Goal: Task Accomplishment & Management: Complete application form

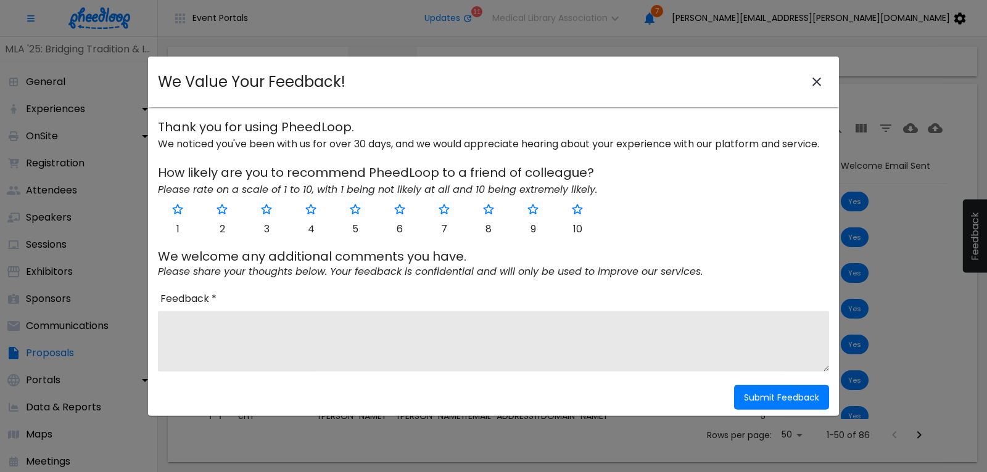
click at [818, 77] on icon "close-modal" at bounding box center [816, 82] width 15 height 15
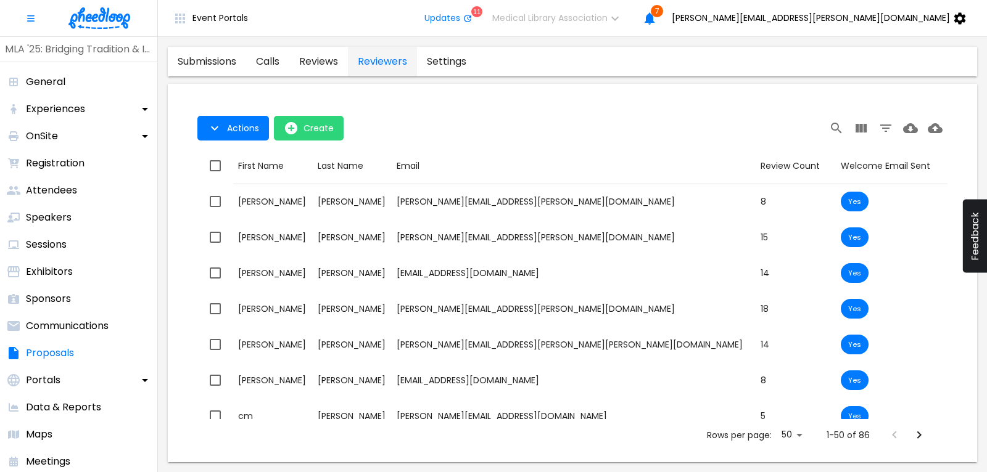
click at [99, 23] on img at bounding box center [99, 18] width 62 height 22
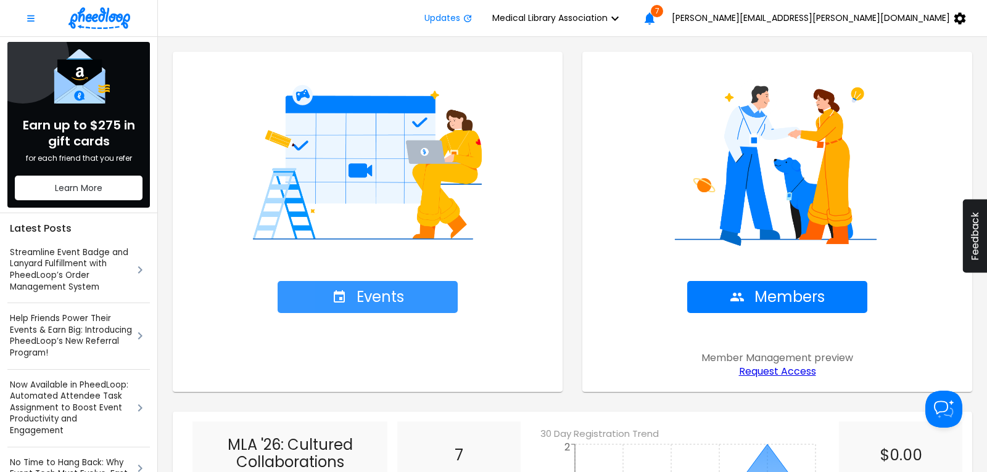
click at [387, 295] on span "Events" at bounding box center [368, 297] width 72 height 17
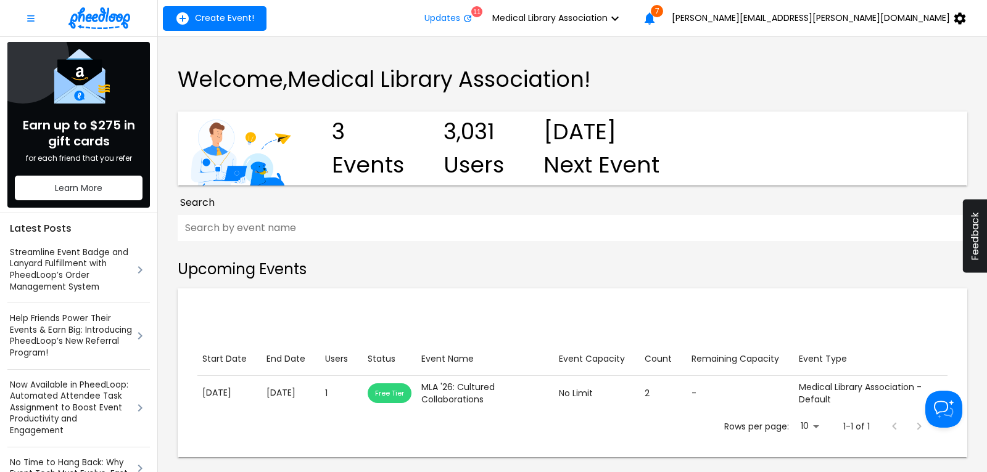
scroll to position [259, 0]
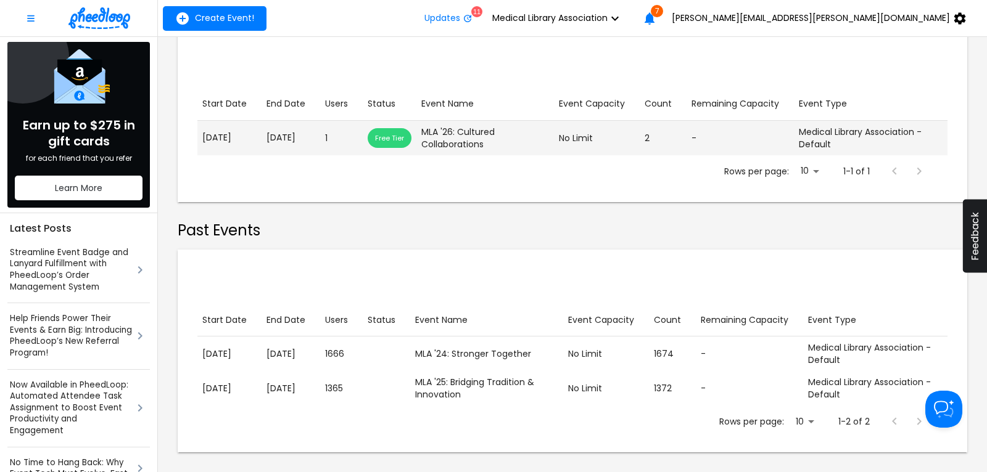
click at [268, 135] on p "[DATE]" at bounding box center [290, 137] width 49 height 13
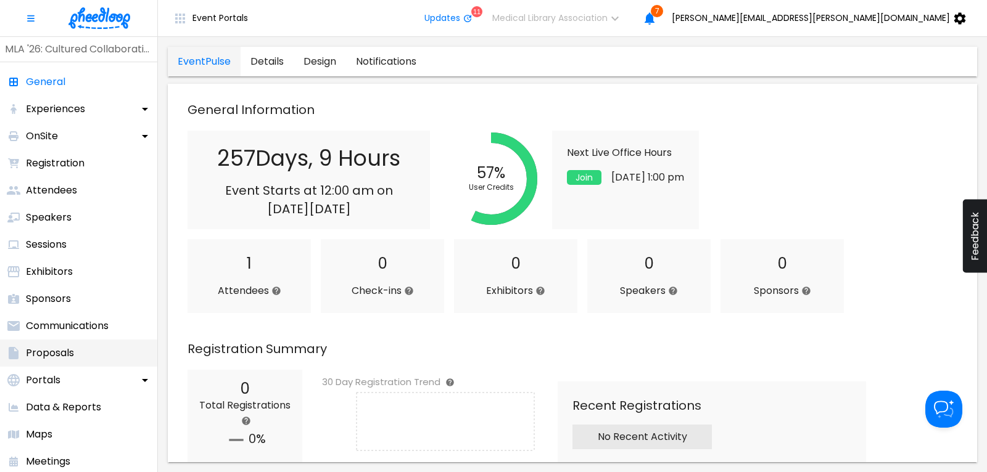
click at [56, 348] on p "Proposals" at bounding box center [50, 353] width 48 height 15
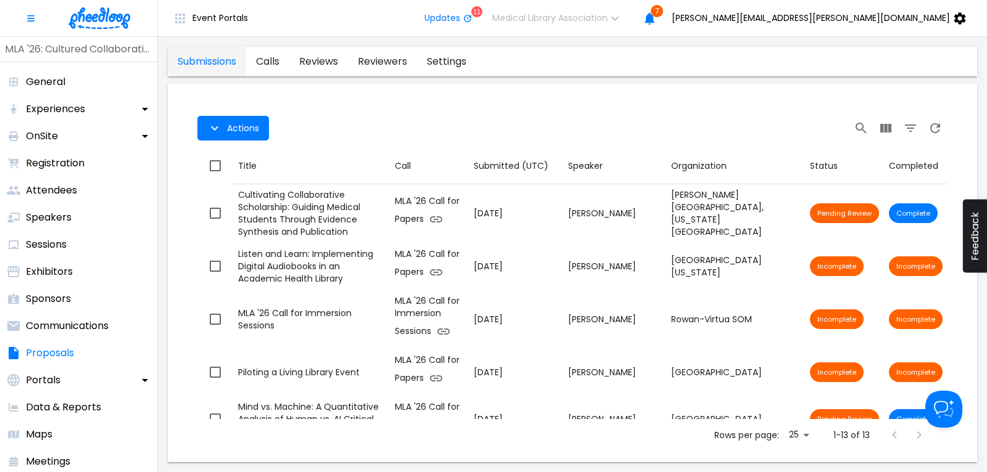
click at [271, 60] on link "calls" at bounding box center [267, 62] width 43 height 30
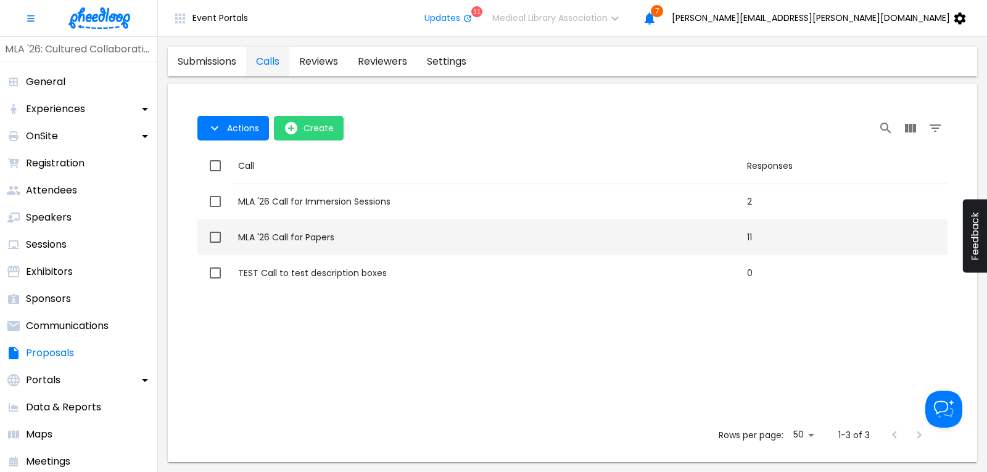
click at [289, 239] on div "MLA '26 Call for Papers" at bounding box center [487, 237] width 499 height 12
checkbox input "true"
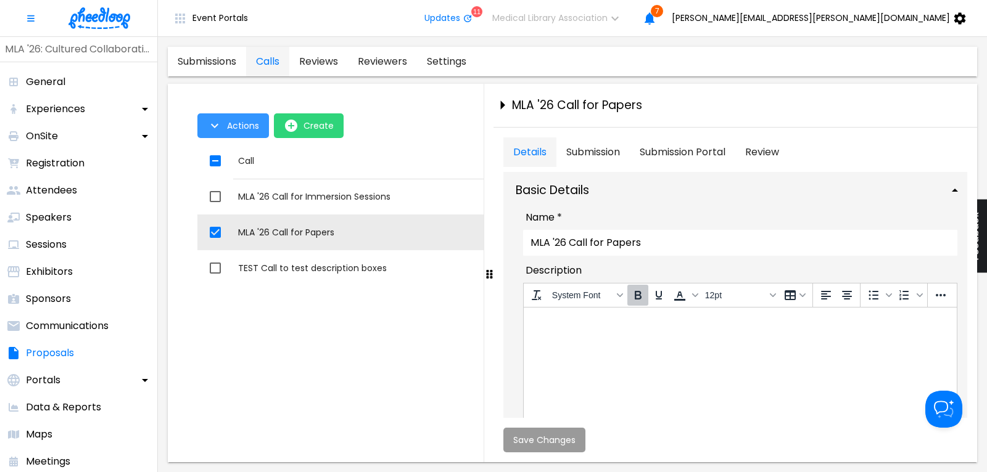
click at [252, 126] on span "Actions" at bounding box center [243, 126] width 32 height 10
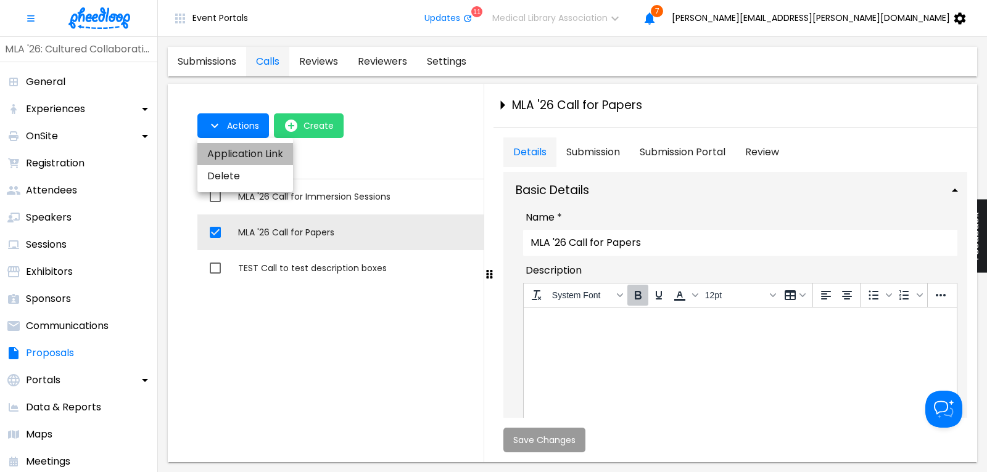
click at [254, 152] on li "Application Link" at bounding box center [245, 154] width 96 height 22
